Goal: Task Accomplishment & Management: Complete application form

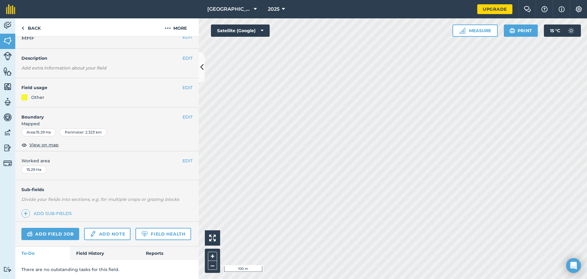
scroll to position [26, 0]
click at [90, 251] on link "Field History" at bounding box center [104, 252] width 69 height 13
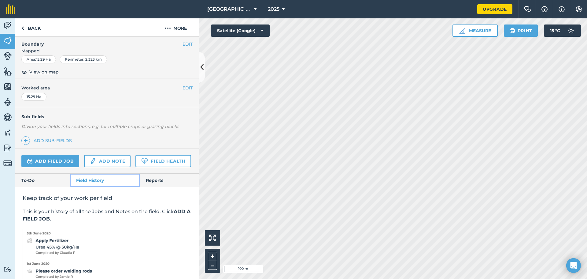
scroll to position [116, 0]
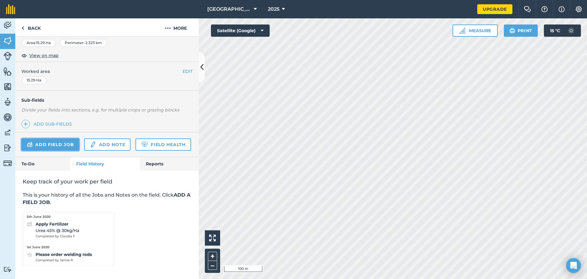
click at [62, 138] on link "Add field job" at bounding box center [50, 144] width 58 height 12
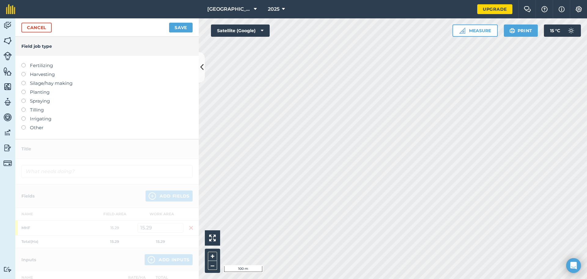
click at [31, 67] on label "Fertilizing" at bounding box center [106, 65] width 171 height 7
type input "Fertilizing"
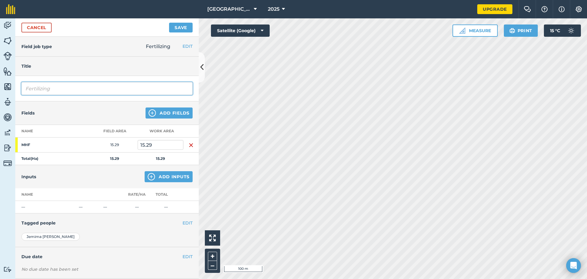
click at [44, 92] on input "Fertilizing" at bounding box center [106, 88] width 171 height 13
drag, startPoint x: 95, startPoint y: 86, endPoint x: 106, endPoint y: 91, distance: 12.9
click at [96, 87] on input "Fertilizing" at bounding box center [106, 88] width 171 height 13
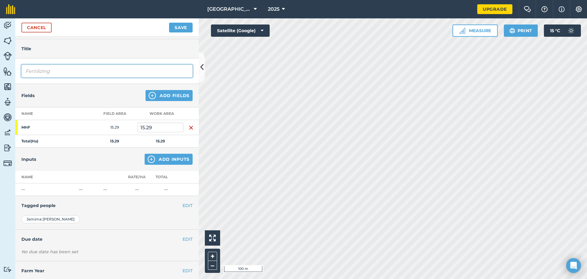
scroll to position [32, 0]
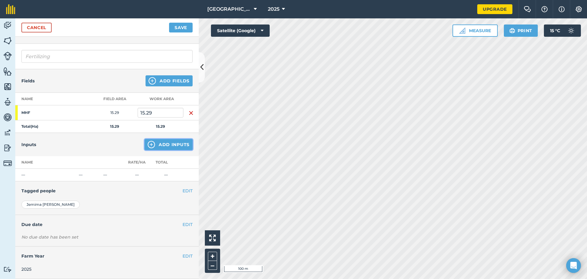
click at [173, 144] on button "Add Inputs" at bounding box center [169, 144] width 48 height 11
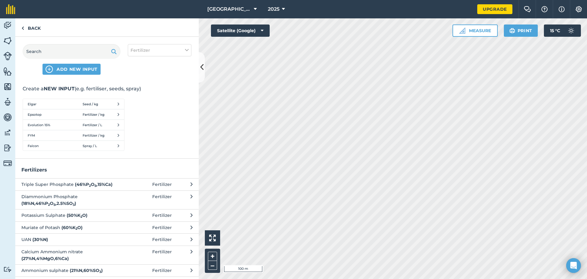
scroll to position [59, 0]
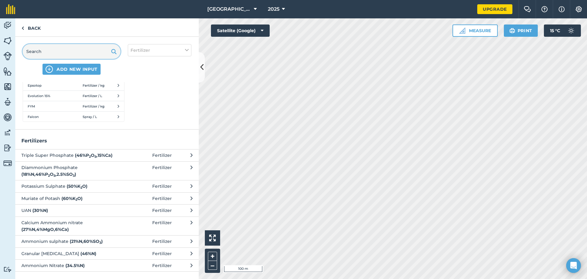
click at [81, 52] on input "text" at bounding box center [72, 51] width 98 height 15
click at [80, 69] on span "ADD NEW INPUT" at bounding box center [77, 69] width 41 height 6
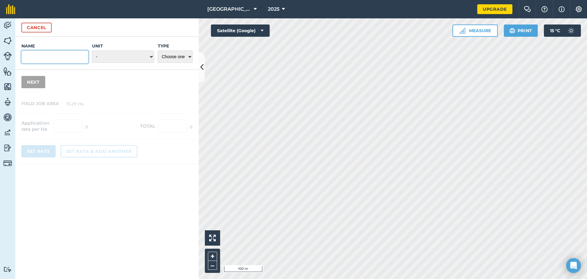
click at [47, 52] on input "Name" at bounding box center [54, 56] width 67 height 13
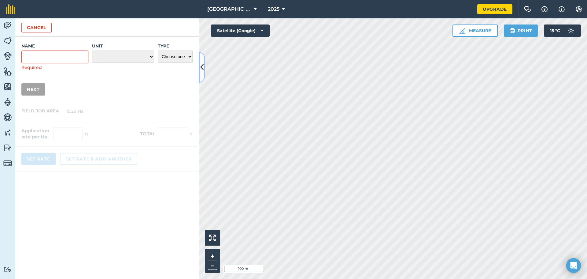
drag, startPoint x: 199, startPoint y: 55, endPoint x: 183, endPoint y: 57, distance: 16.6
click at [192, 55] on div "Cancel Name Required Unit - Grams/g Kilograms/kg Metric tonnes/t Millilitres/ml…" at bounding box center [107, 148] width 184 height 260
click at [182, 57] on select "Choose one Fertilizer Seed Spray Fuel Other" at bounding box center [175, 56] width 35 height 12
select select "FERTILIZER"
click at [158, 50] on select "Choose one Fertilizer Seed Spray Fuel Other" at bounding box center [175, 56] width 35 height 12
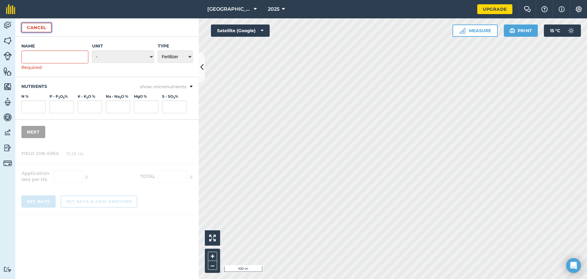
click at [31, 30] on button "Cancel" at bounding box center [36, 28] width 30 height 10
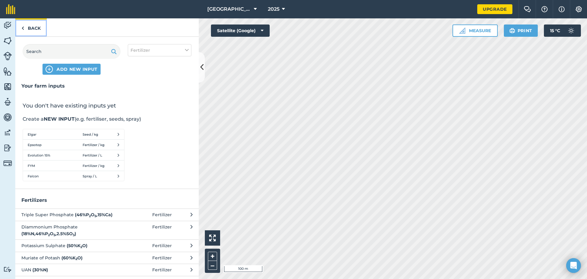
click at [25, 28] on link "Back" at bounding box center [31, 27] width 32 height 18
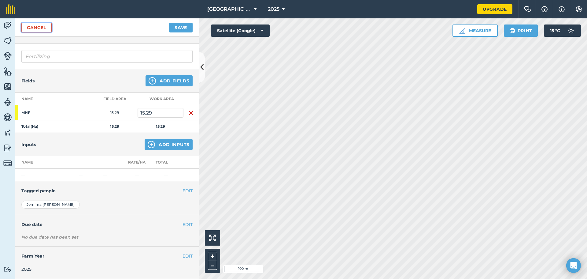
click at [46, 26] on link "Cancel" at bounding box center [36, 28] width 30 height 10
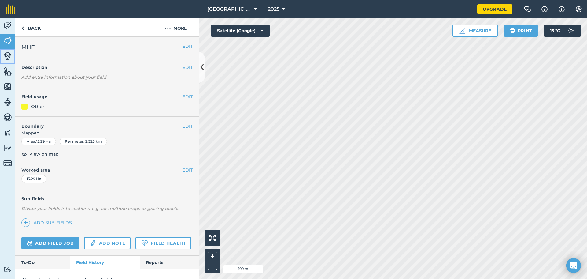
click at [7, 61] on link "Livestock" at bounding box center [7, 56] width 15 height 15
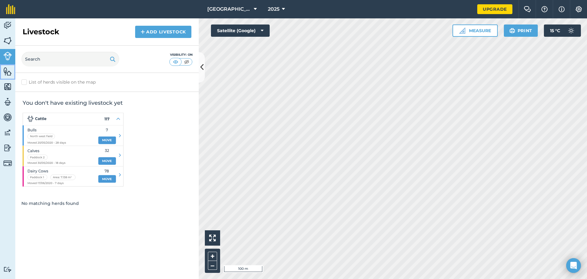
click at [3, 76] on link "Features" at bounding box center [7, 71] width 15 height 15
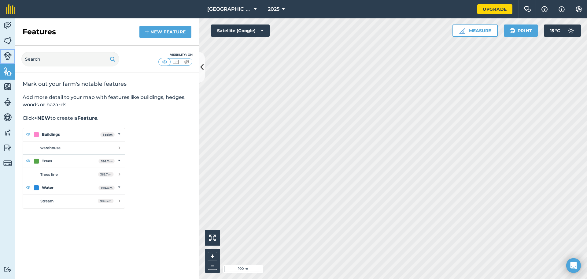
click at [11, 58] on img at bounding box center [7, 56] width 9 height 9
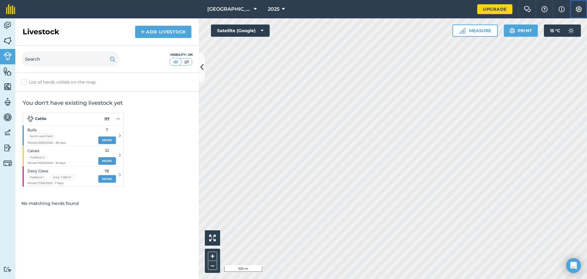
click at [578, 14] on button "Settings" at bounding box center [578, 9] width 17 height 18
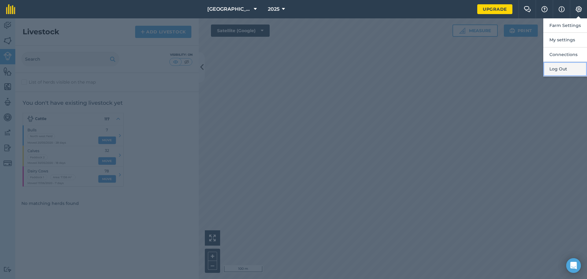
click at [565, 71] on button "Log Out" at bounding box center [566, 69] width 44 height 14
